Goal: Information Seeking & Learning: Learn about a topic

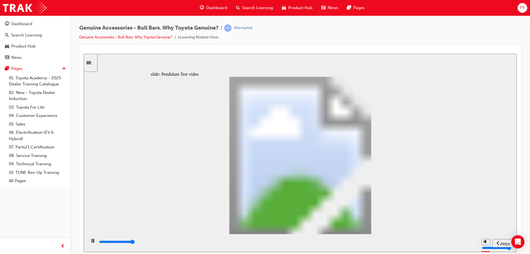
type input "8500"
type input "102"
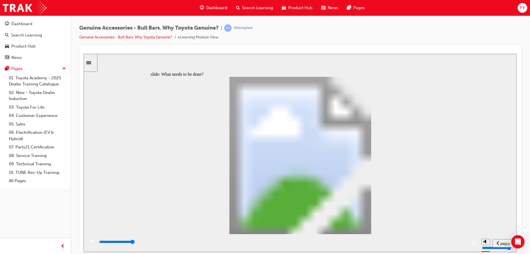
type input "5100"
type input "0"
type input "5100"
type input "0"
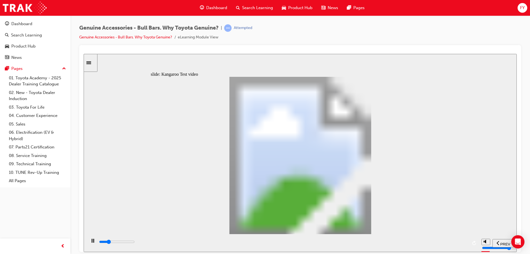
type input "5100"
type input "0"
type input "5200"
type input "0"
type input "5200"
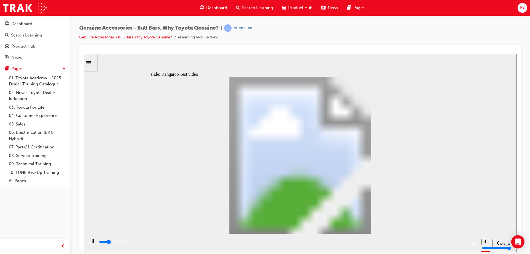
type input "0"
type input "5200"
type input "0"
type input "5200"
type input "0"
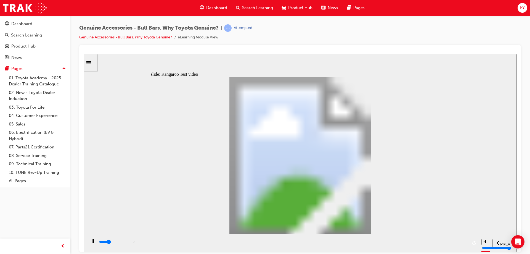
type input "5200"
type input "0"
type input "5200"
type input "0"
type input "5300"
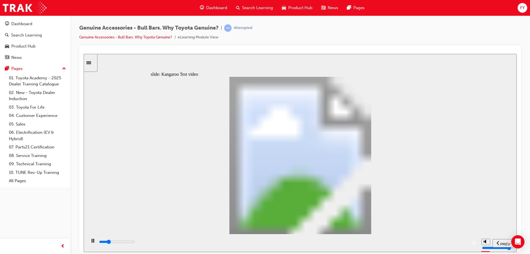
type input "0"
type input "5300"
type input "0"
type input "5300"
type input "0"
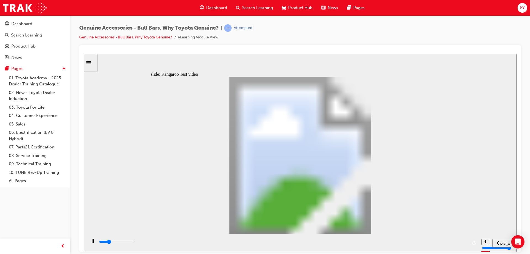
type input "5300"
type input "0"
type input "5300"
type input "0"
type input "5300"
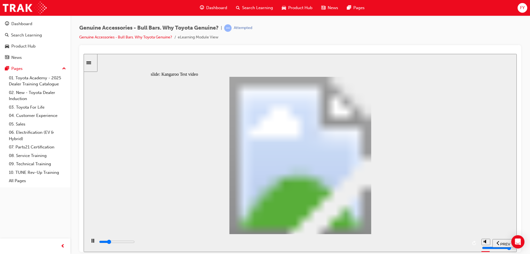
type input "0"
type input "5400"
type input "0"
type input "5600"
type input "1"
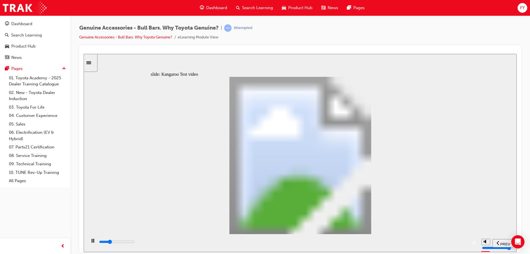
type input "5900"
type input "1"
type input "6200"
type input "1"
type input "6400"
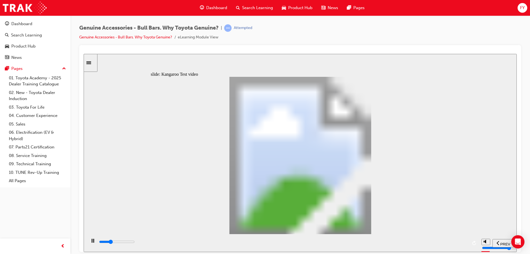
type input "2"
type input "6700"
type input "2"
type input "7000"
type input "2"
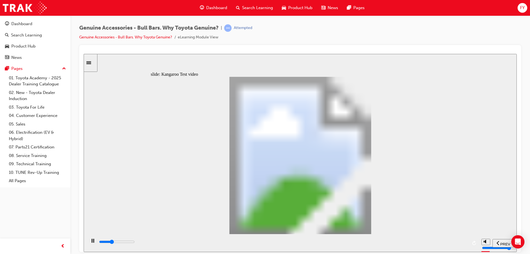
type input "7200"
type input "2"
type input "7500"
type input "3"
type input "7800"
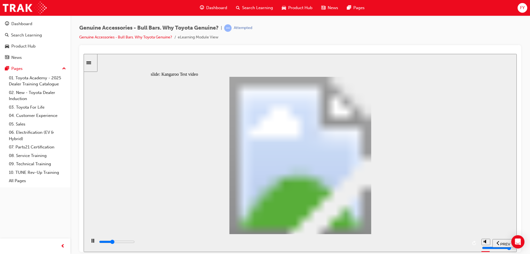
type input "3"
type input "8000"
type input "3"
type input "8300"
type input "3"
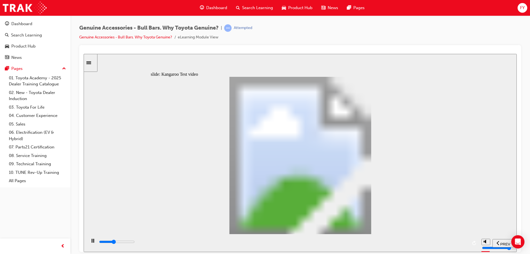
type input "8600"
type input "4"
type input "8800"
type input "4"
type input "9100"
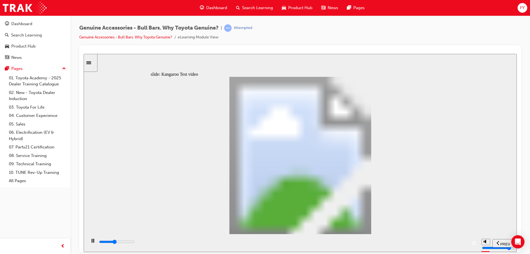
type input "4"
type input "9400"
type input "4"
type input "9600"
type input "5"
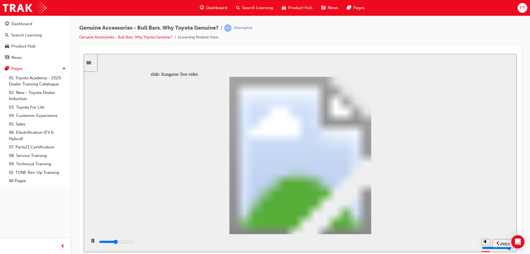
type input "9900"
type input "5"
type input "10200"
type input "5"
type input "10400"
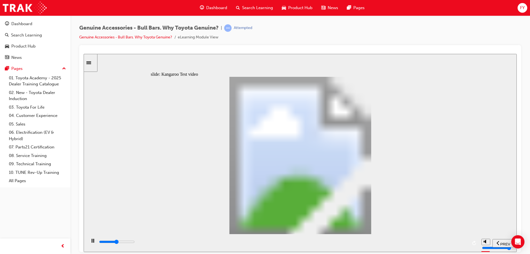
type input "6"
type input "10700"
type input "6"
type input "10900"
type input "6"
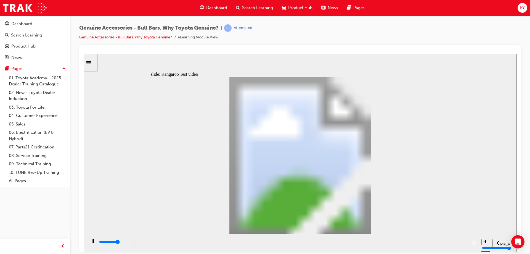
type input "11200"
type input "6"
type input "11500"
type input "7"
type input "11700"
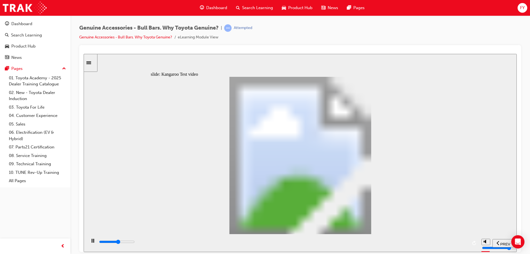
type input "7"
type input "12000"
type input "7"
type input "12300"
type input "7"
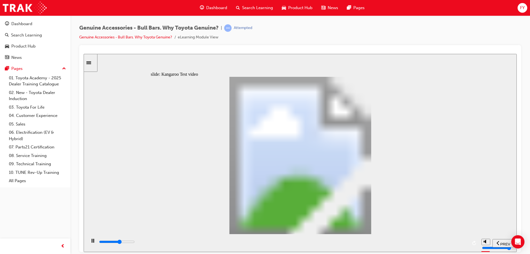
type input "12500"
type input "8"
type input "12800"
type input "8"
type input "13100"
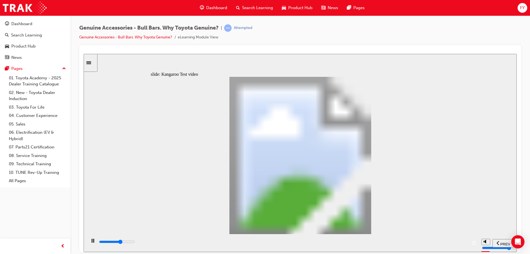
type input "8"
type input "13300"
type input "8"
type input "13600"
type input "9"
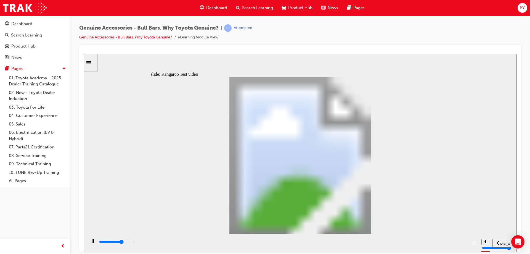
type input "13900"
type input "9"
type input "14100"
type input "9"
type input "14400"
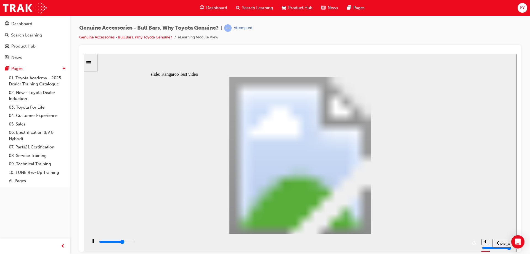
type input "10"
type input "14700"
type input "10"
type input "14900"
type input "10"
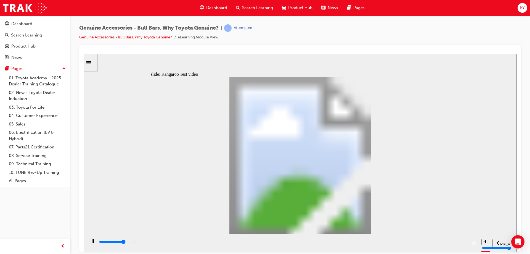
type input "15200"
type input "10"
type input "15500"
type input "11"
type input "15700"
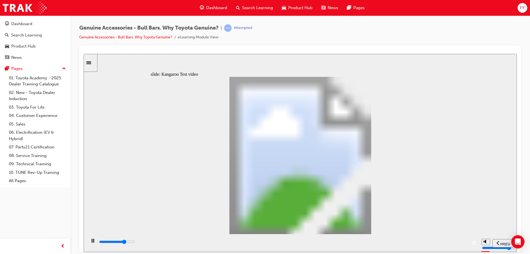
type input "11"
type input "16000"
type input "11"
type input "16300"
type input "11"
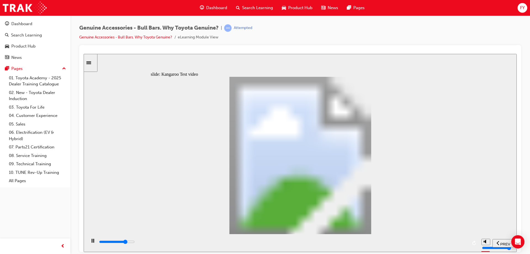
type input "16500"
type input "12"
type input "16800"
type input "12"
type input "17100"
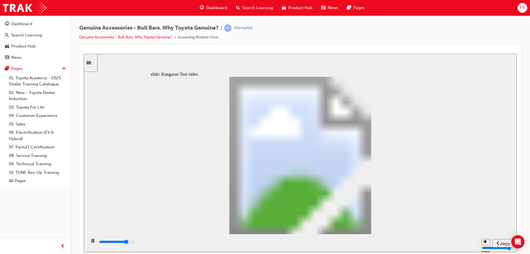
type input "12"
type input "17300"
type input "12"
type input "17600"
type input "13"
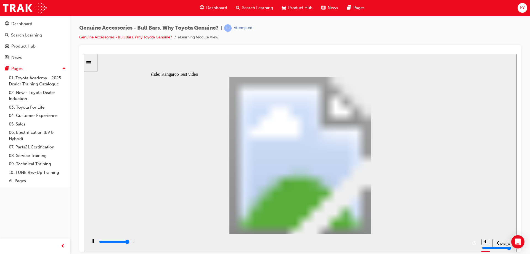
type input "17900"
type input "13"
type input "18100"
type input "13"
type input "18400"
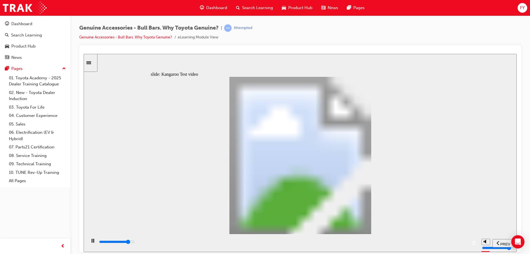
type input "14"
type input "18700"
type input "14"
type input "18900"
type input "14"
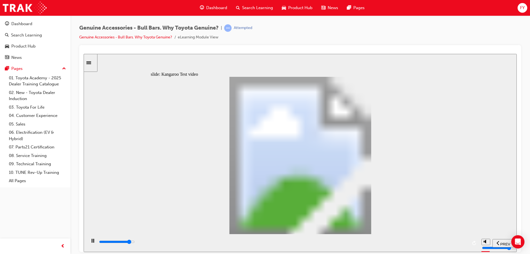
type input "19200"
type input "14"
type input "19500"
type input "15"
type input "19700"
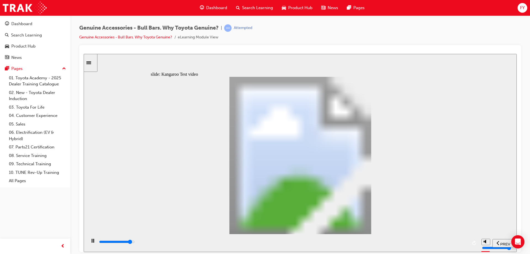
type input "15"
type input "20000"
type input "15"
type input "20300"
type input "15"
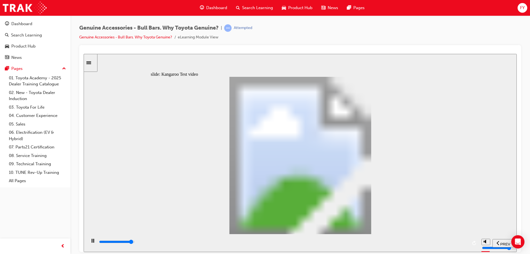
type input "20500"
type input "16"
type input "20800"
type input "16"
type input "21000"
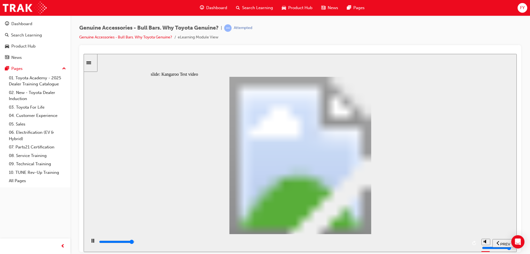
type input "16"
type input "21300"
type input "16"
type input "21500"
type input "24"
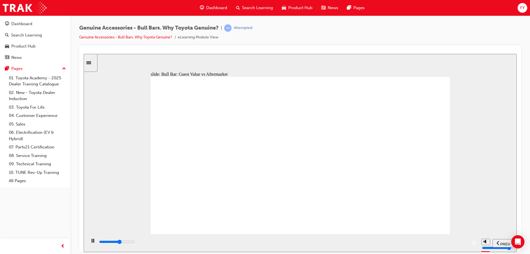
click at [249, 220] on div "Why is a Genuine Bull Bar the best choice ? Group Oval 1 GUEST VALUE Toyota Gen…" at bounding box center [300, 158] width 299 height 162
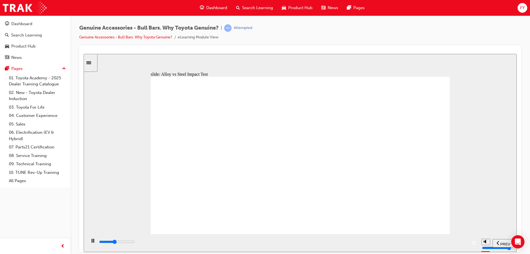
click at [399, 70] on div "slide: Comparison Next How does Alloy perform against Steel ? Group 1 Character…" at bounding box center [300, 153] width 433 height 198
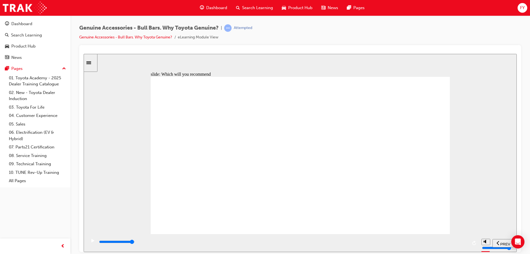
type input "9300"
radio input "true"
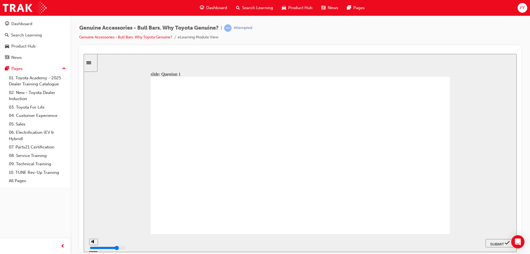
click at [495, 242] on span "SUBMIT" at bounding box center [498, 244] width 14 height 4
radio input "true"
click at [503, 244] on span "SUBMIT" at bounding box center [498, 244] width 14 height 4
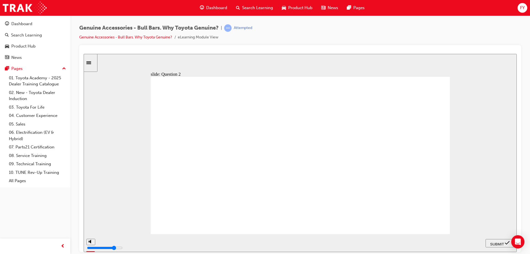
radio input "true"
click at [498, 242] on span "SUBMIT" at bounding box center [498, 244] width 14 height 4
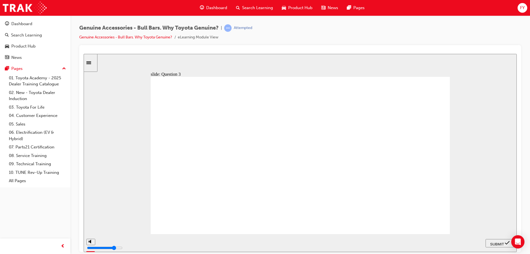
radio input "true"
click at [495, 242] on span "SUBMIT" at bounding box center [498, 244] width 14 height 4
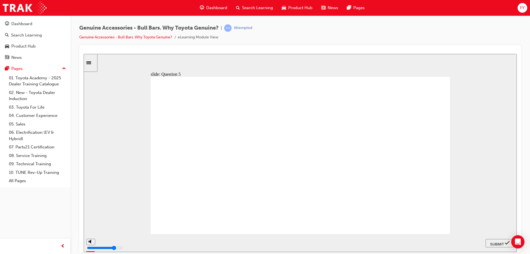
radio input "true"
click at [495, 242] on span "SUBMIT" at bounding box center [498, 244] width 14 height 4
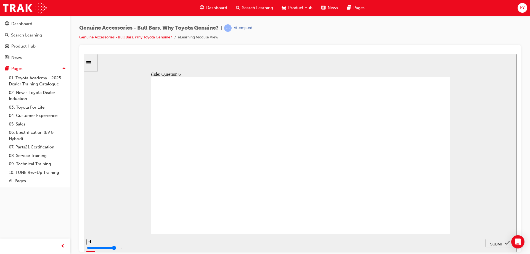
radio input "true"
click at [503, 243] on span "SUBMIT" at bounding box center [498, 244] width 14 height 4
radio input "true"
click at [501, 244] on span "SUBMIT" at bounding box center [498, 244] width 14 height 4
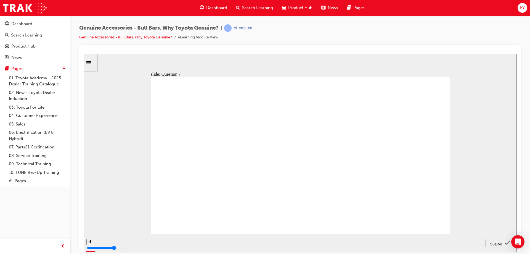
type input "23000"
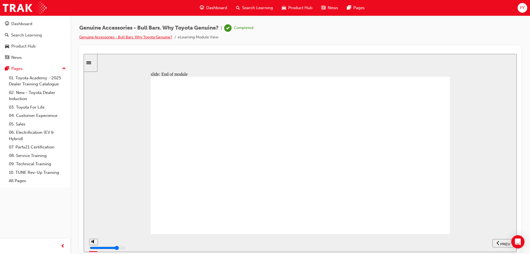
click at [135, 37] on link "Genuine Accessories - Bull Bars. Why Toyota Genuine?" at bounding box center [125, 37] width 93 height 5
